Goal: Information Seeking & Learning: Check status

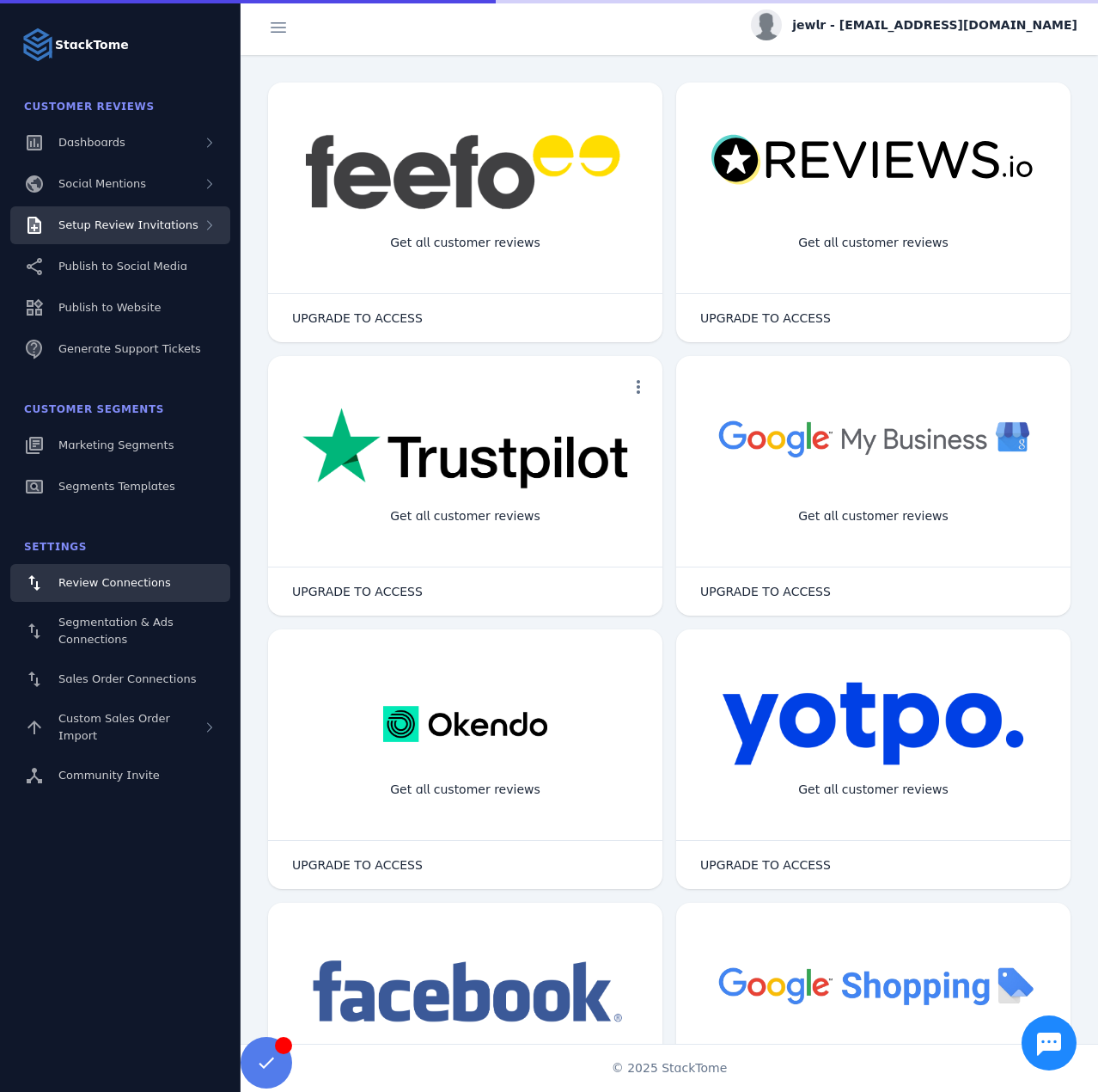
click at [186, 234] on div "Setup Review Invitations" at bounding box center [119, 225] width 220 height 38
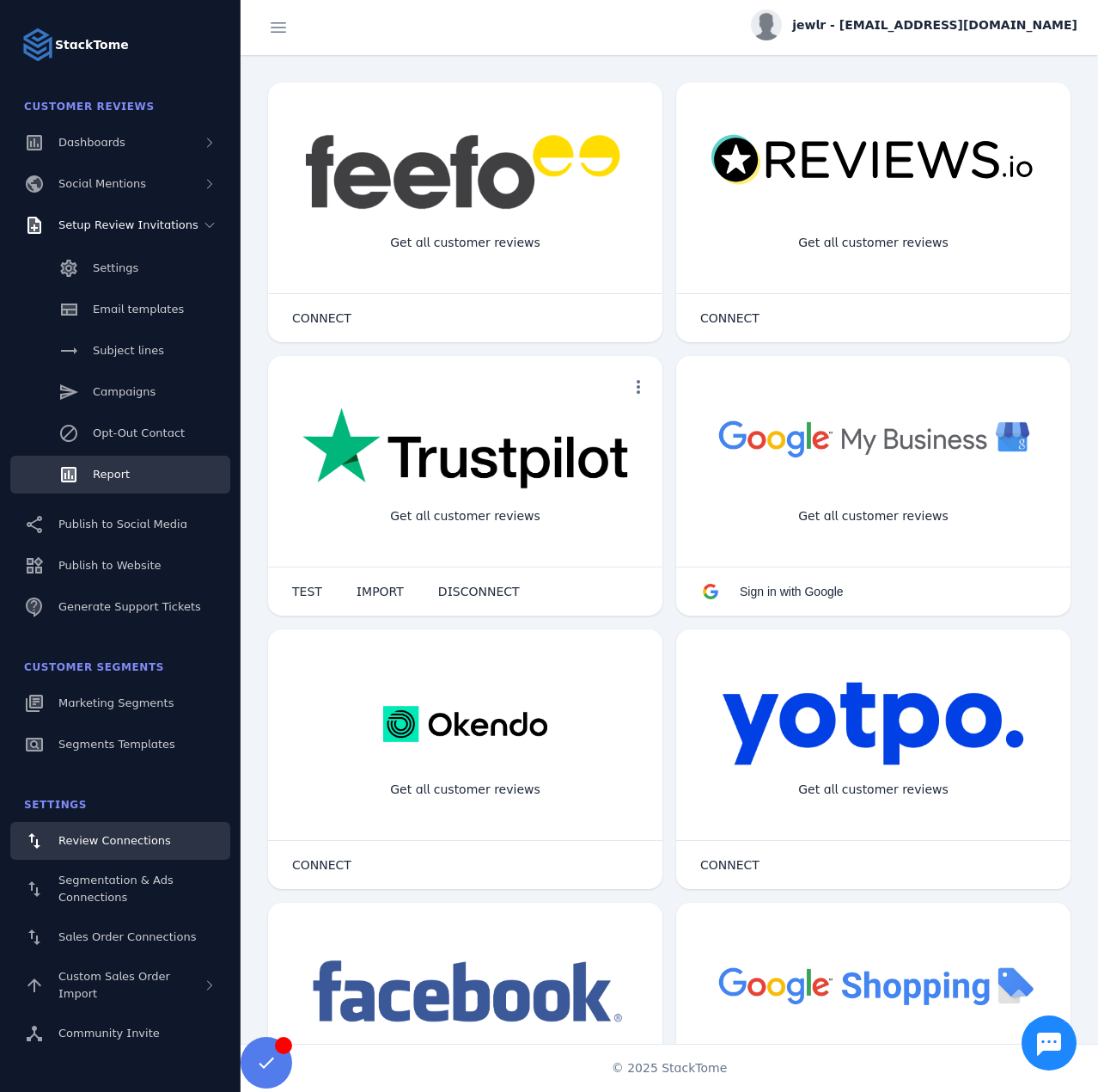
click at [111, 474] on span "Report" at bounding box center [110, 473] width 37 height 13
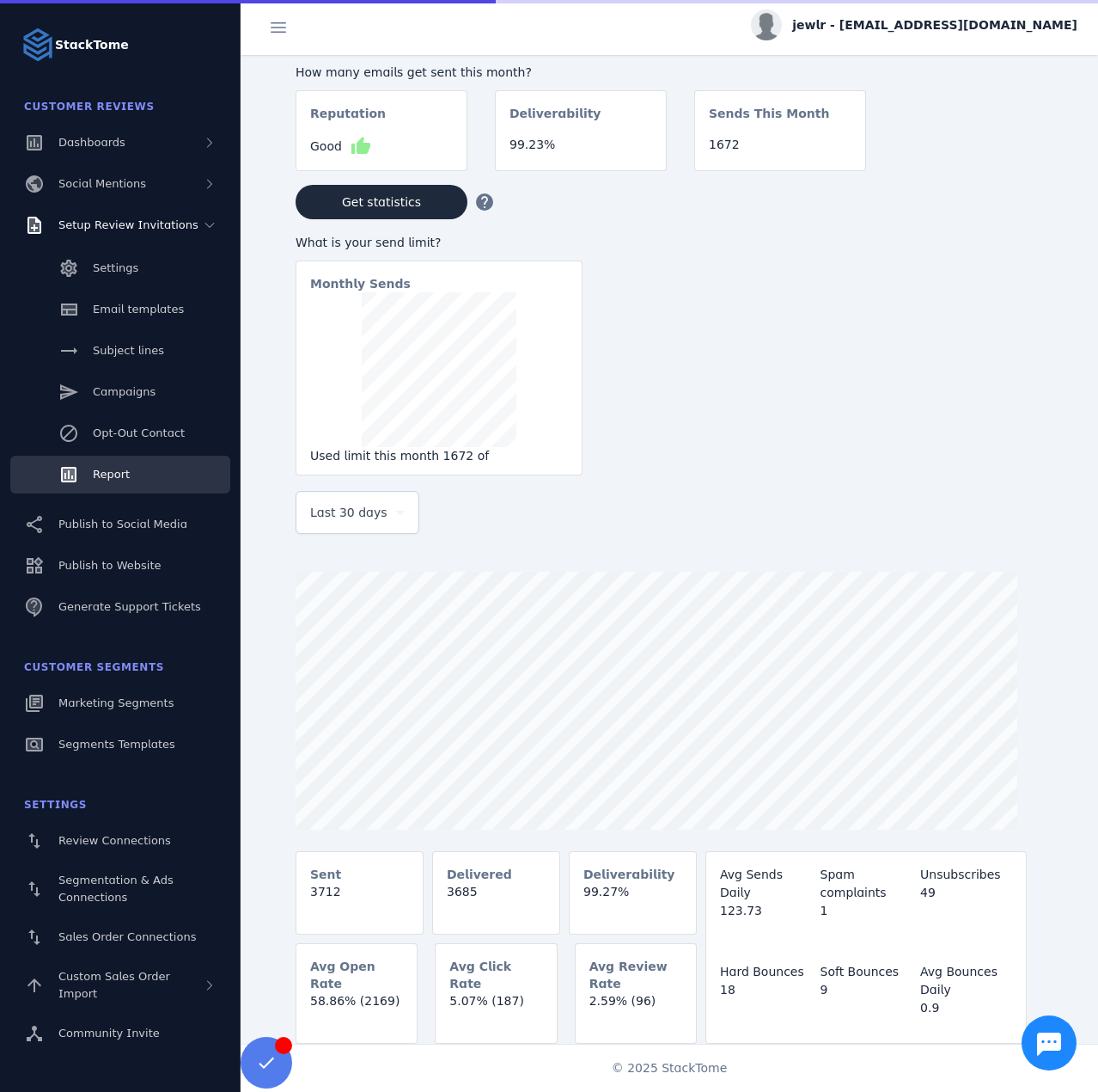
click at [359, 522] on span "Last 30 days" at bounding box center [349, 512] width 78 height 21
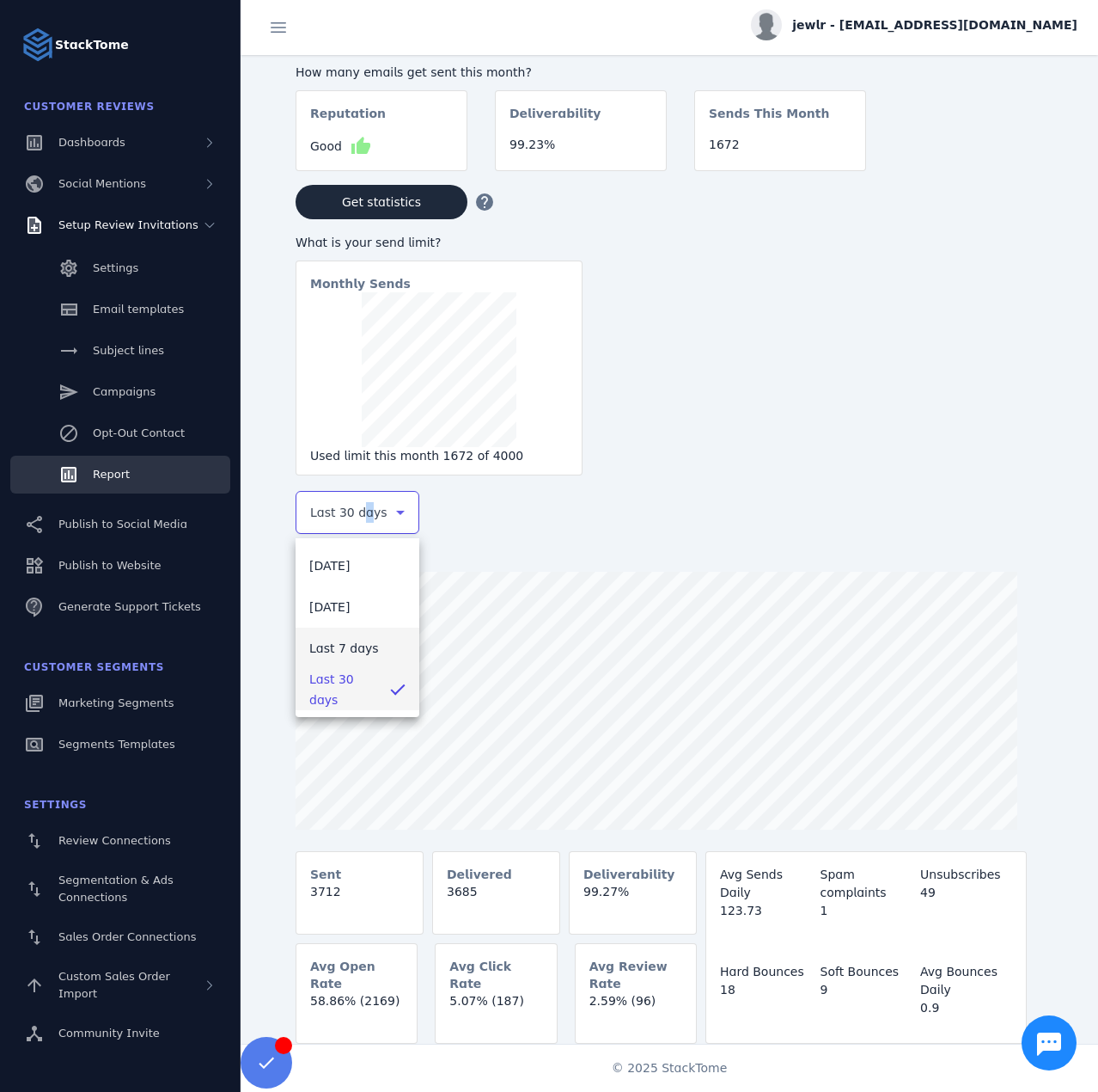
click at [332, 642] on span "Last 7 days" at bounding box center [344, 647] width 70 height 21
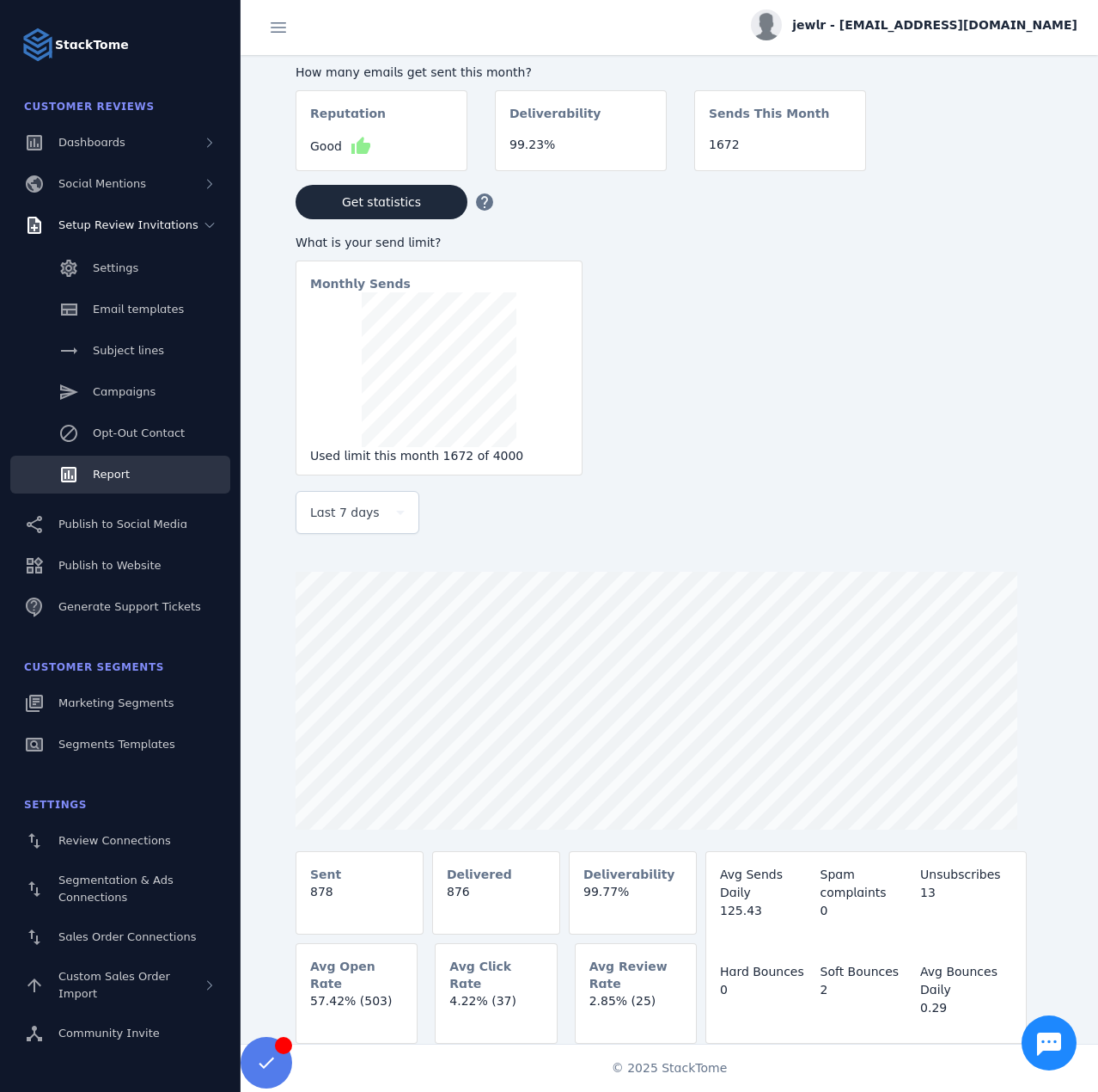
click at [934, 29] on span "jewlr - [EMAIL_ADDRESS][DOMAIN_NAME]" at bounding box center [935, 25] width 285 height 18
click at [984, 153] on button "Sign out" at bounding box center [1015, 165] width 123 height 41
